Goal: Task Accomplishment & Management: Manage account settings

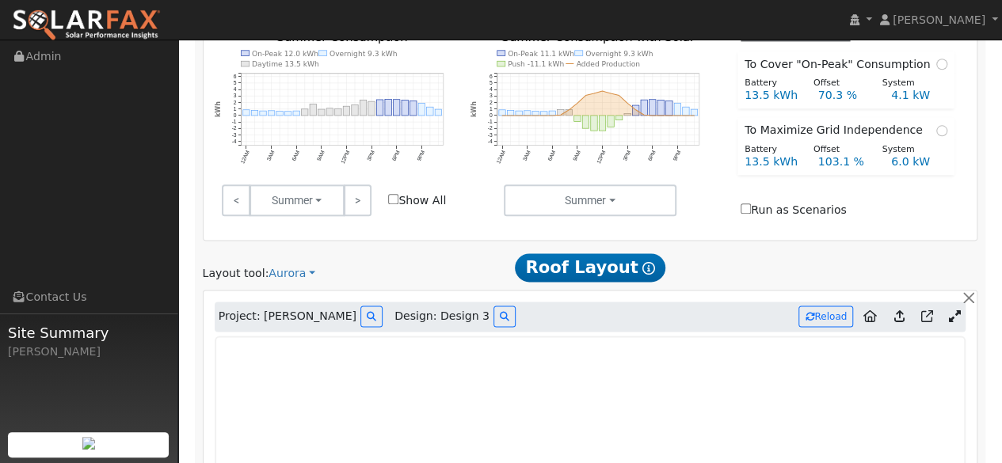
scroll to position [903, 0]
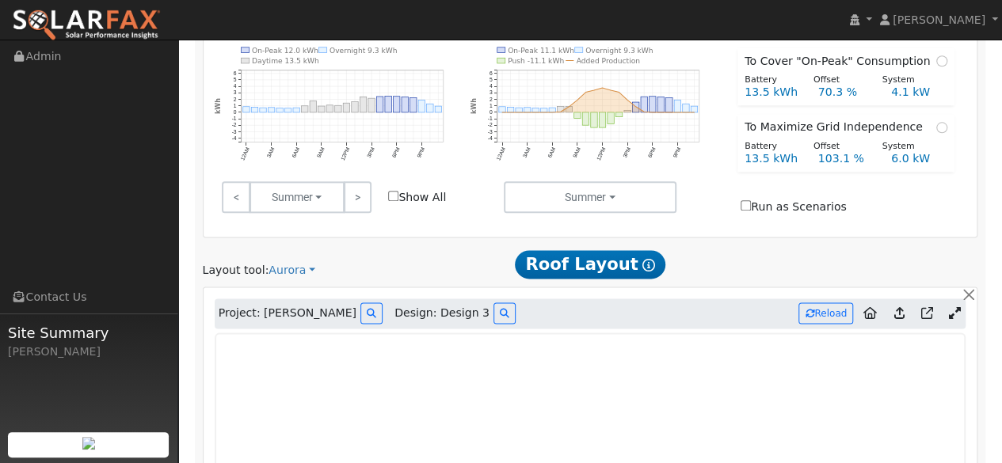
click at [897, 307] on icon at bounding box center [898, 313] width 10 height 12
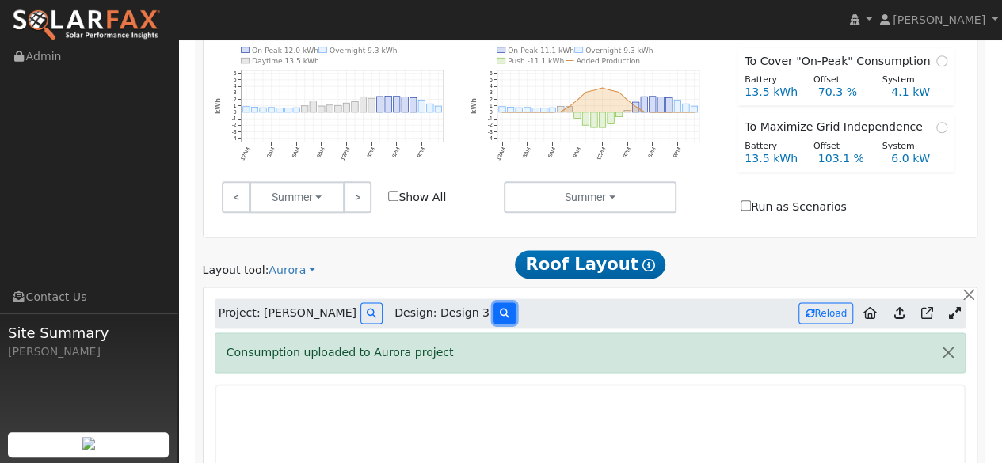
click at [493, 302] on button at bounding box center [504, 312] width 22 height 21
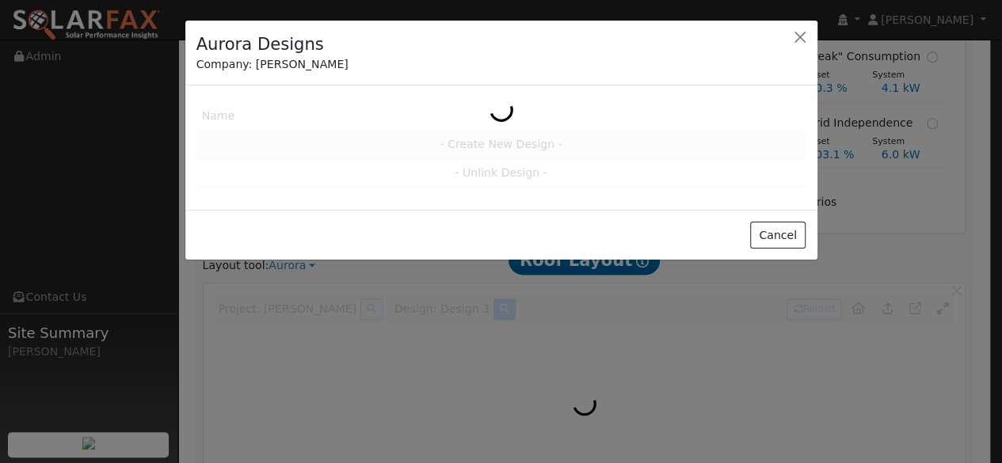
scroll to position [904, 0]
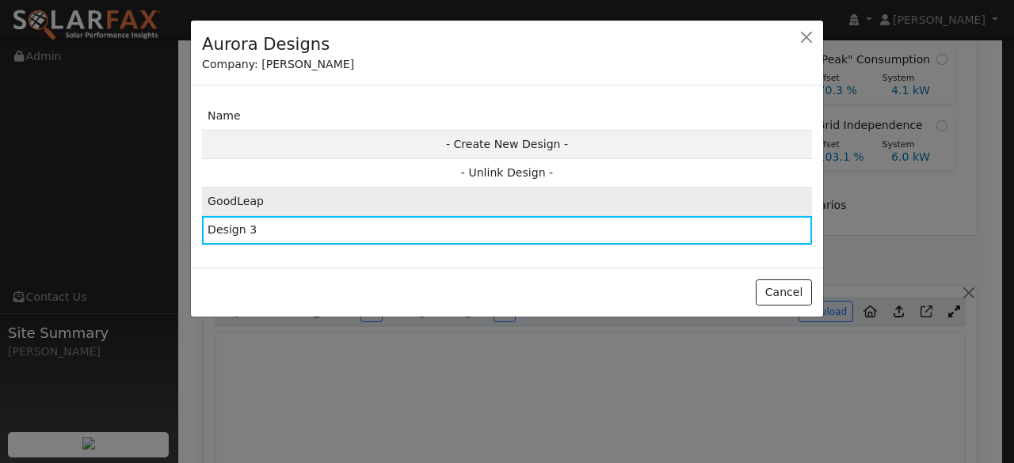
click at [390, 206] on td "GoodLeap" at bounding box center [507, 202] width 610 height 29
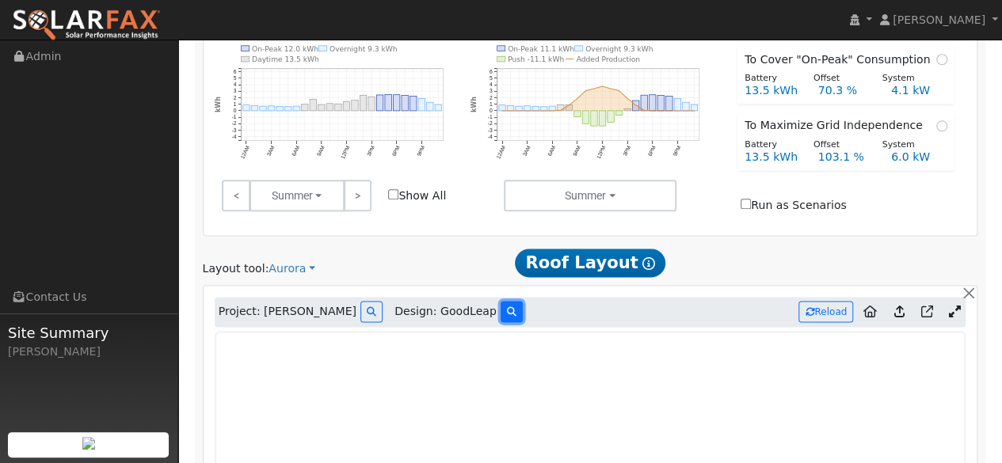
click at [507, 307] on icon at bounding box center [512, 312] width 10 height 10
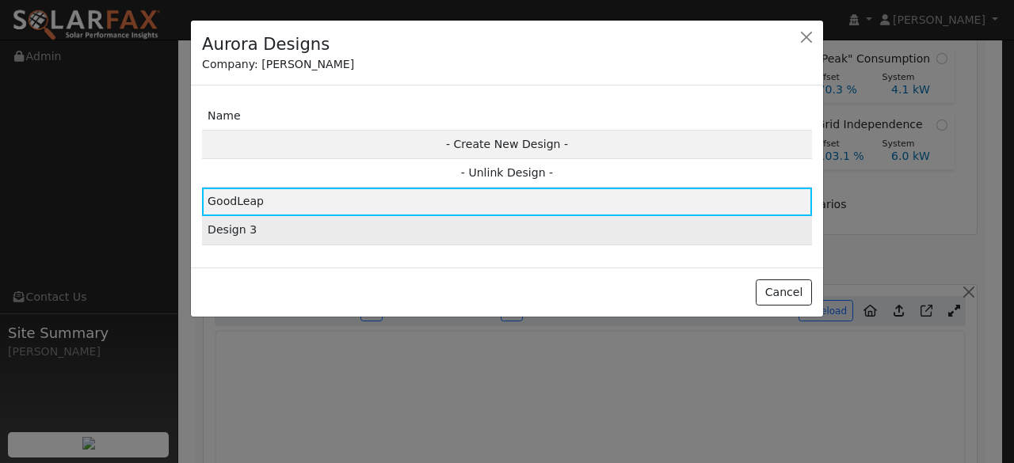
click at [439, 228] on td "Design 3" at bounding box center [507, 230] width 610 height 29
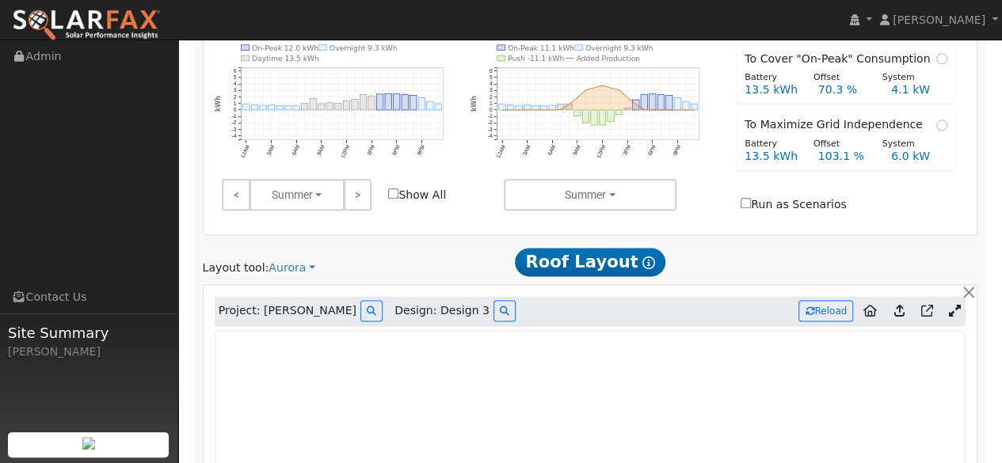
type input "16935"
click at [823, 300] on button "Reload" at bounding box center [825, 310] width 55 height 21
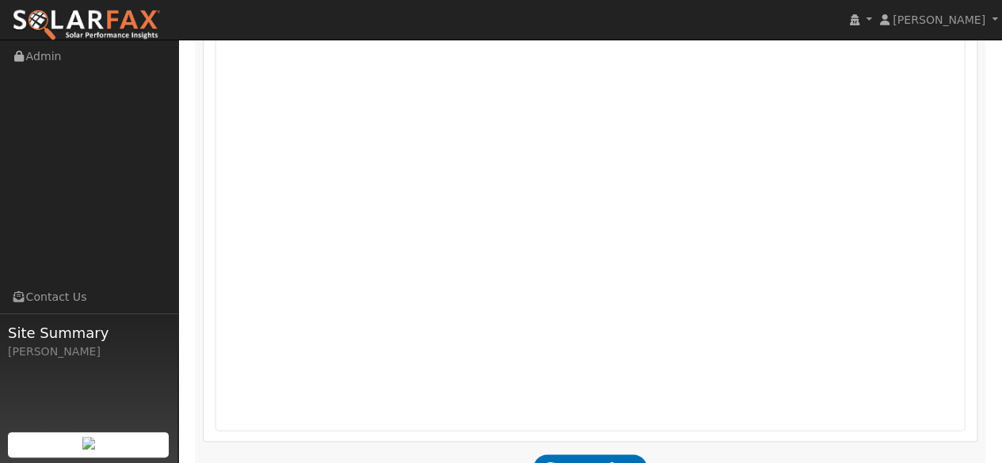
scroll to position [1390, 0]
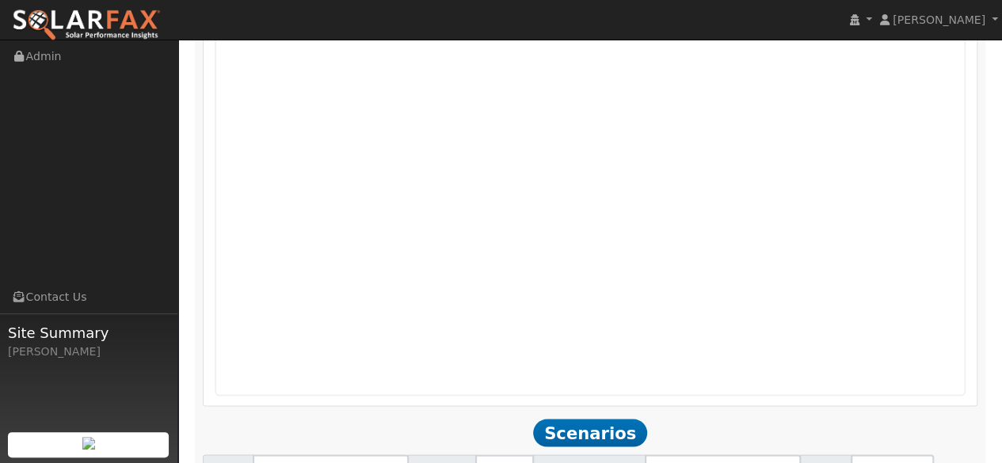
drag, startPoint x: 873, startPoint y: 395, endPoint x: 820, endPoint y: 400, distance: 53.3
type input "0"
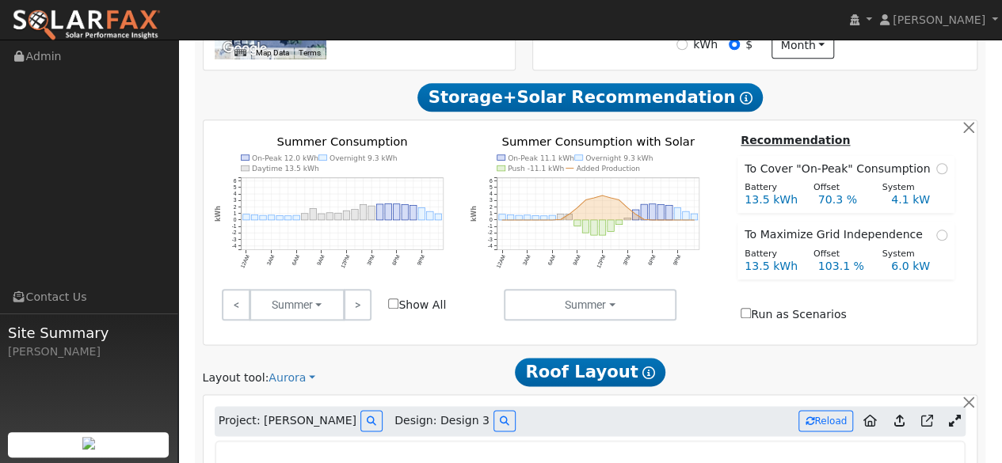
scroll to position [757, 0]
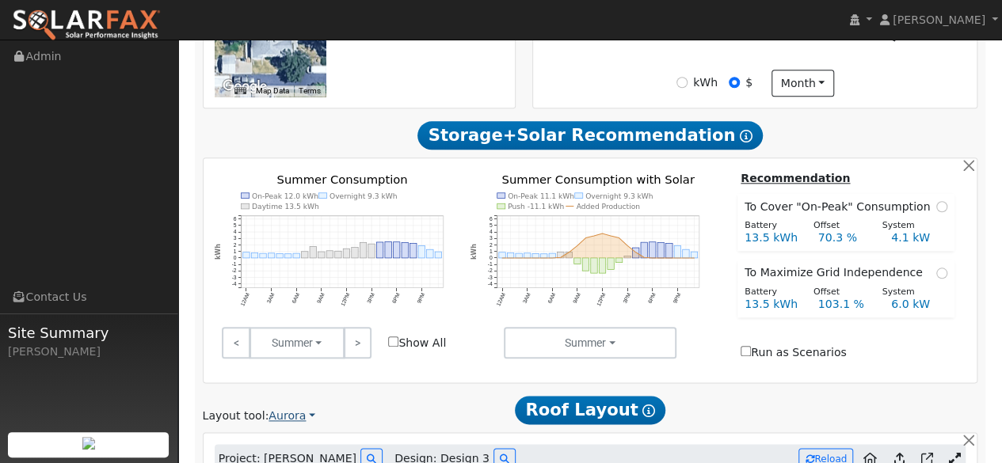
click at [302, 408] on link "Aurora" at bounding box center [291, 416] width 47 height 17
click at [434, 395] on div "Layout tool: Aurora Google Solar Scanifly Aurora Roof Layout Show Help" at bounding box center [590, 409] width 792 height 29
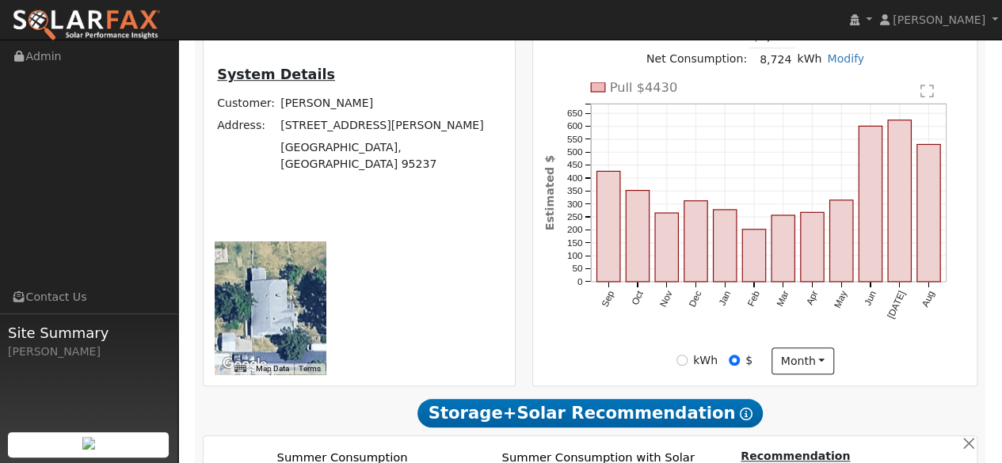
scroll to position [396, 0]
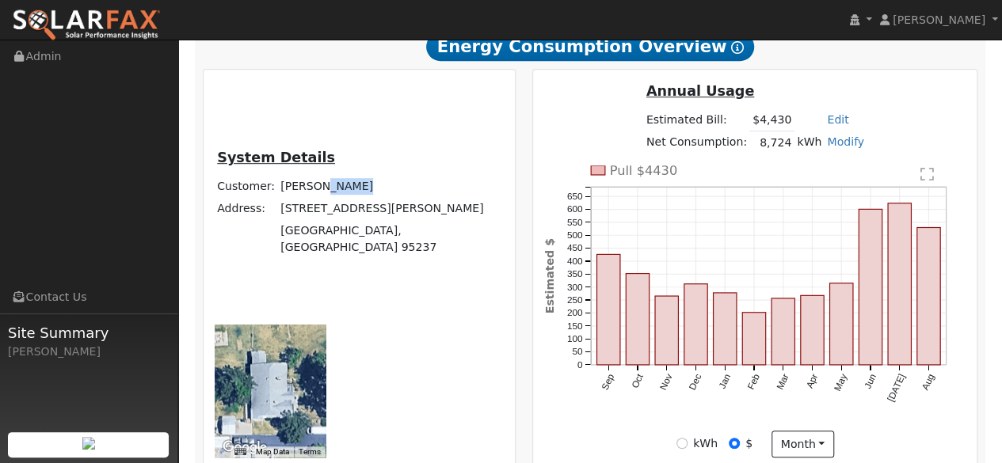
drag, startPoint x: 342, startPoint y: 142, endPoint x: 305, endPoint y: 145, distance: 37.3
click at [305, 175] on td "[PERSON_NAME]" at bounding box center [391, 186] width 226 height 22
copy td "[GEOGRAPHIC_DATA]"
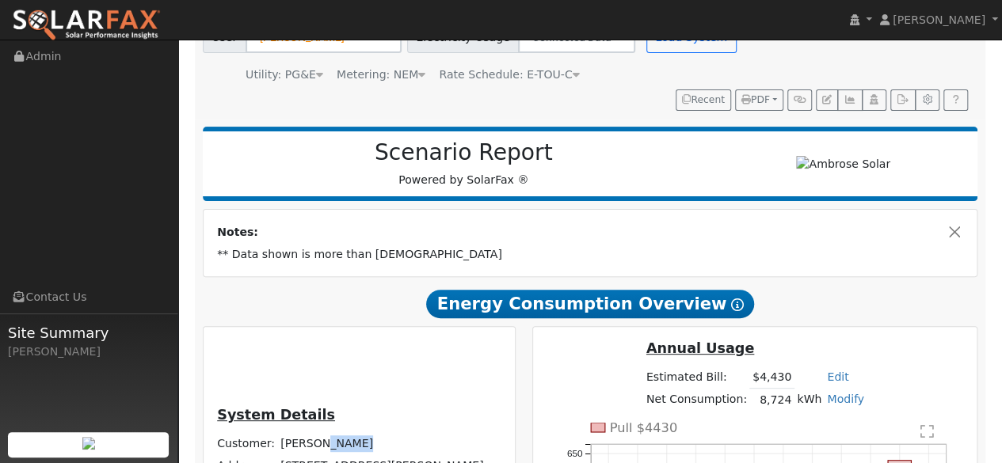
scroll to position [0, 0]
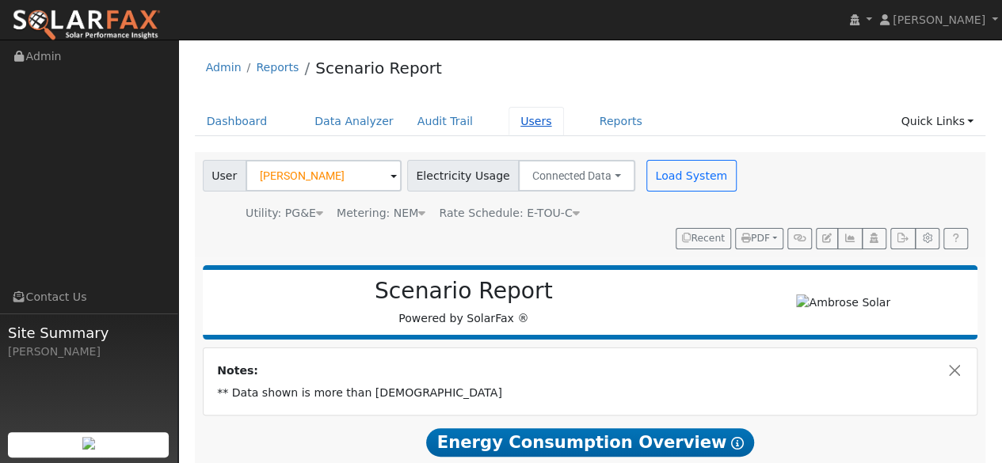
click at [509, 120] on link "Users" at bounding box center [535, 121] width 55 height 29
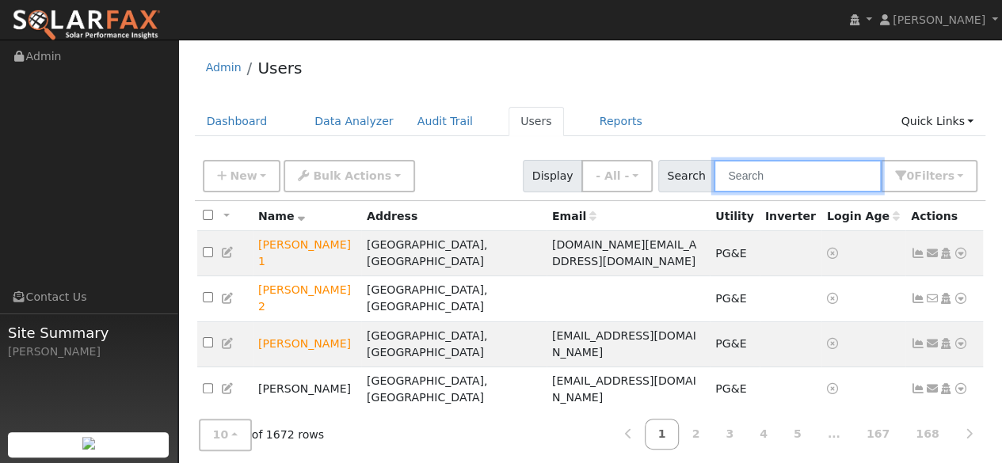
click at [739, 170] on input "text" at bounding box center [797, 176] width 168 height 32
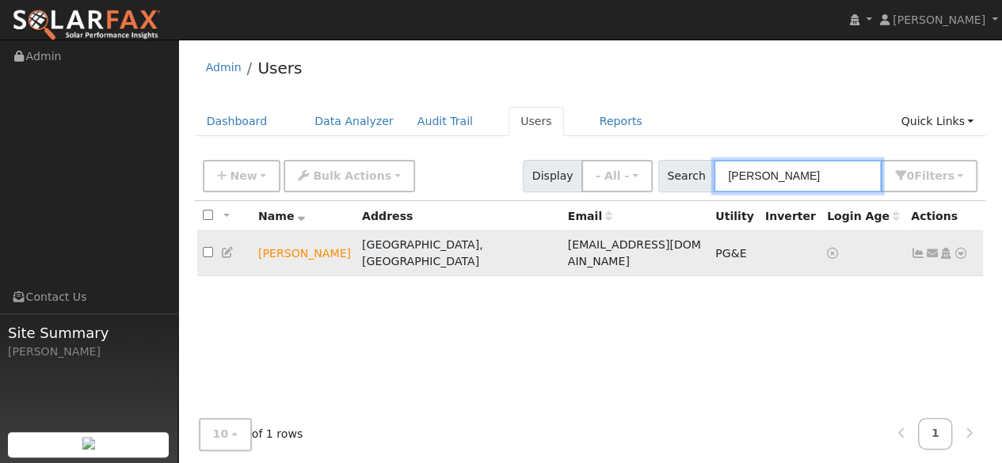
type input "[PERSON_NAME]"
drag, startPoint x: 654, startPoint y: 242, endPoint x: 444, endPoint y: 254, distance: 210.2
click at [444, 254] on tr "[PERSON_NAME], [GEOGRAPHIC_DATA] [EMAIL_ADDRESS][DOMAIN_NAME] PG&E Send Email..…" at bounding box center [590, 253] width 786 height 45
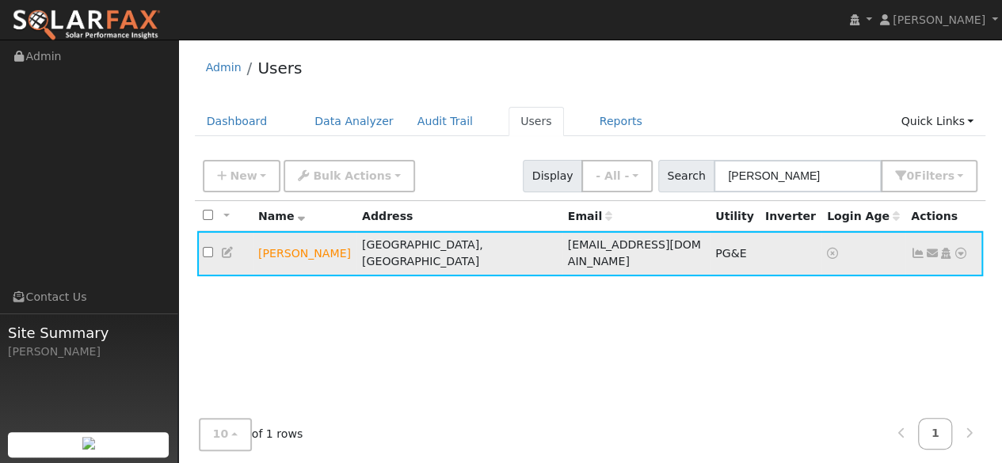
copy tr "[EMAIL_ADDRESS][DOMAIN_NAME]"
click at [228, 247] on icon at bounding box center [228, 252] width 14 height 11
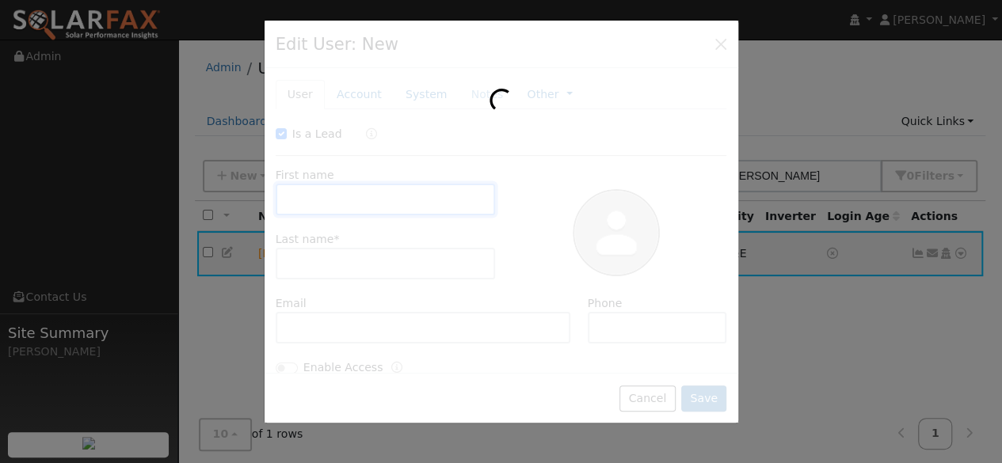
checkbox input "true"
type input "Travis"
type input "[GEOGRAPHIC_DATA]"
type input "tdurham@pacificpurewatersystems.com"
type input "(209) 712-0279"
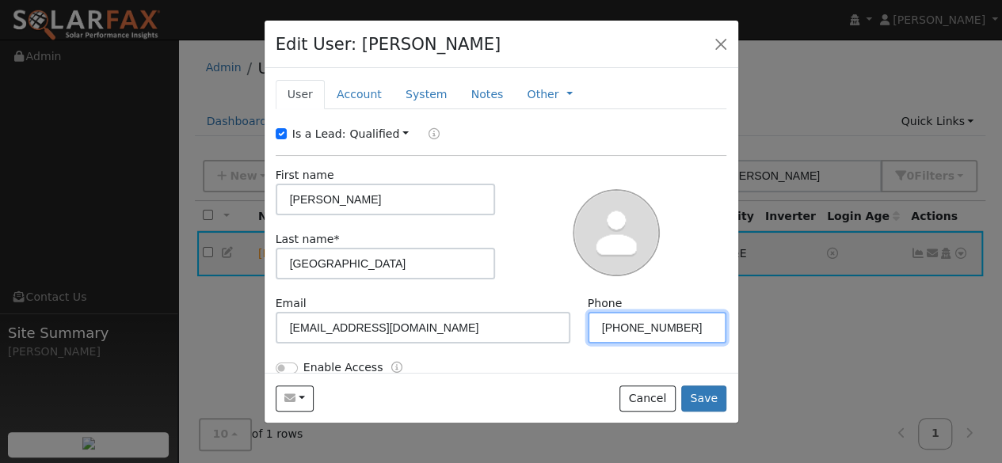
drag, startPoint x: 682, startPoint y: 328, endPoint x: 472, endPoint y: 318, distance: 210.1
click at [472, 318] on div "Email tdurham@pacificpurewatersystems.com Phone (209) 712-0279" at bounding box center [501, 327] width 468 height 64
click at [719, 44] on button "button" at bounding box center [720, 43] width 22 height 22
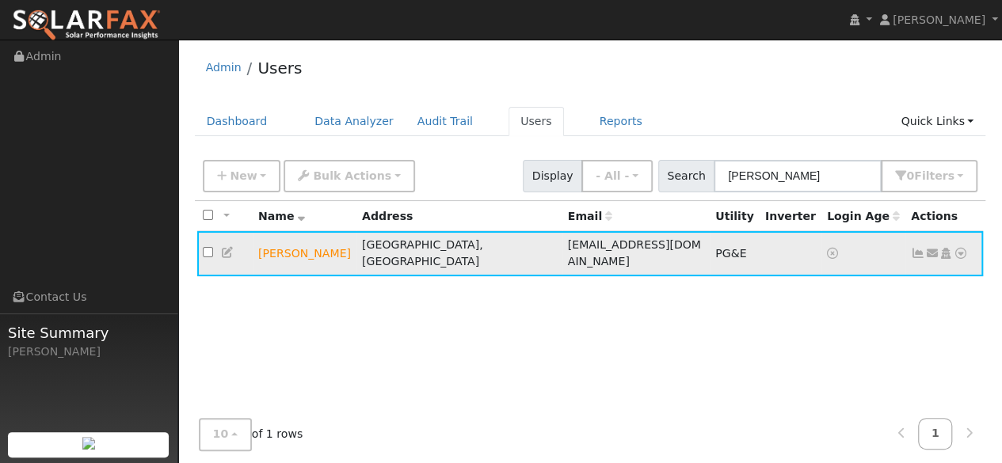
click at [962, 248] on icon at bounding box center [960, 253] width 14 height 11
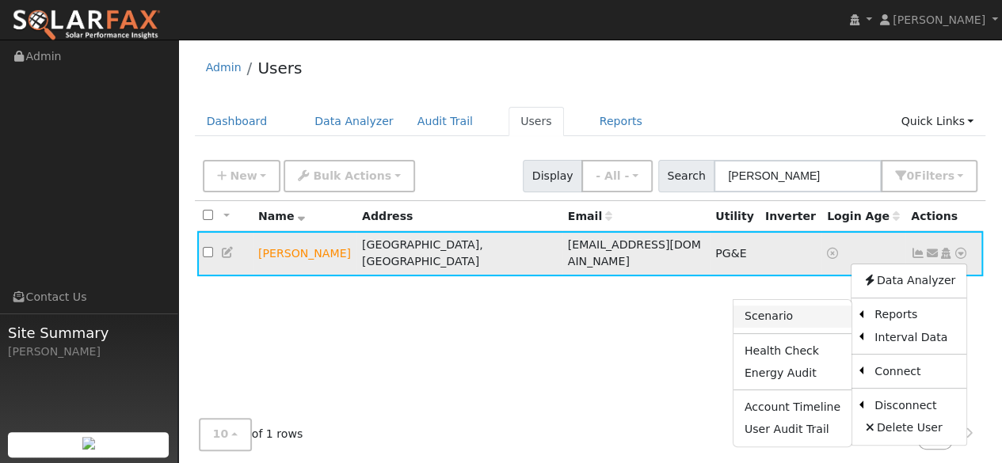
click at [802, 310] on link "Scenario" at bounding box center [792, 317] width 118 height 22
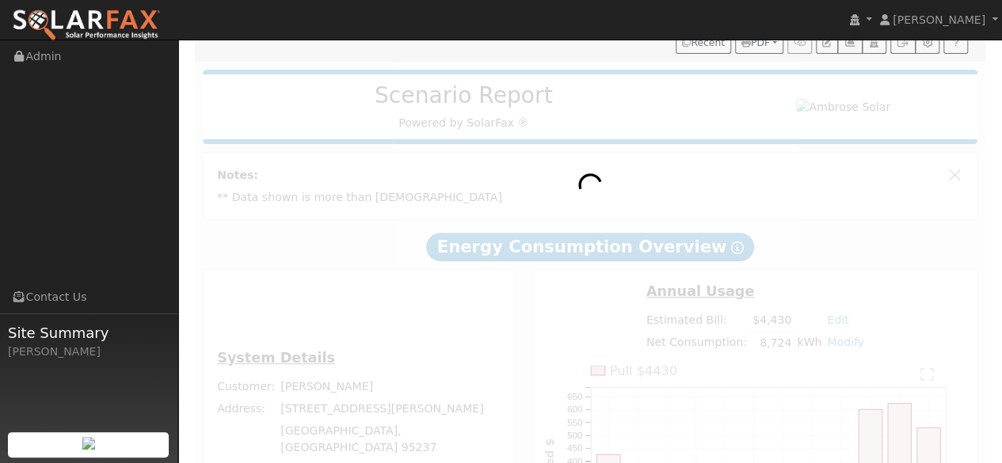
scroll to position [207, 0]
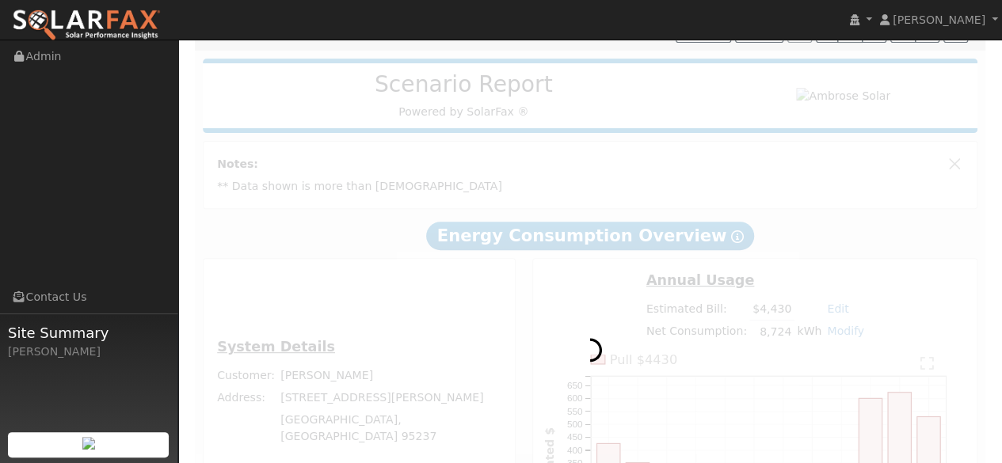
type input "16935"
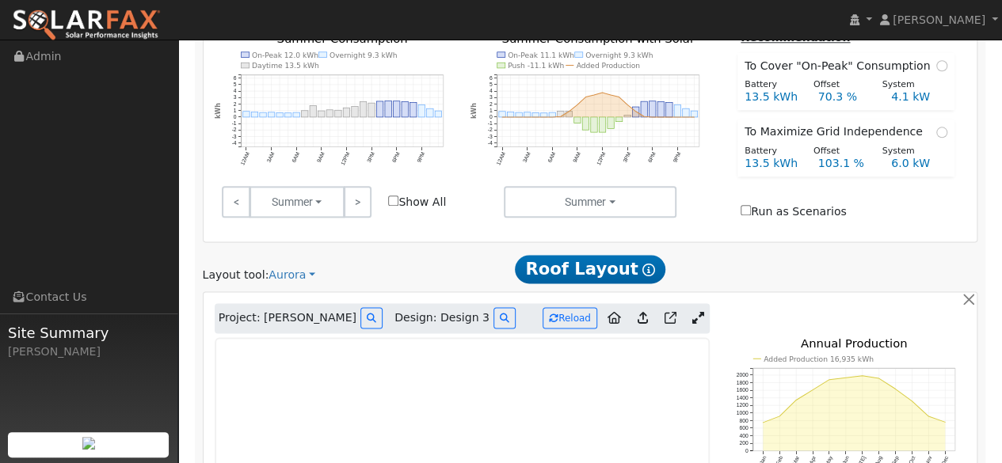
scroll to position [906, 0]
